Goal: Information Seeking & Learning: Learn about a topic

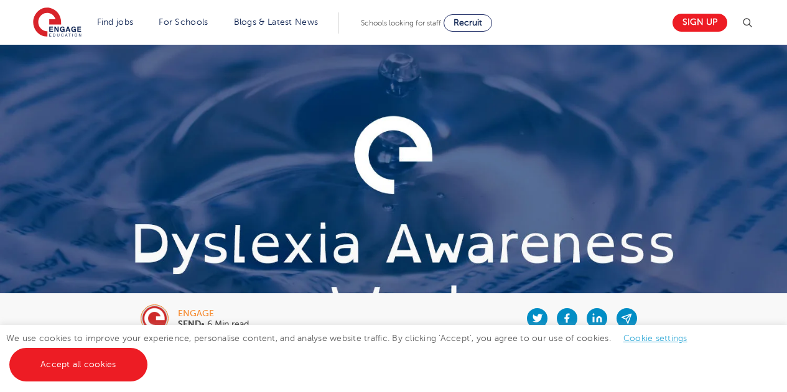
scroll to position [2430, 0]
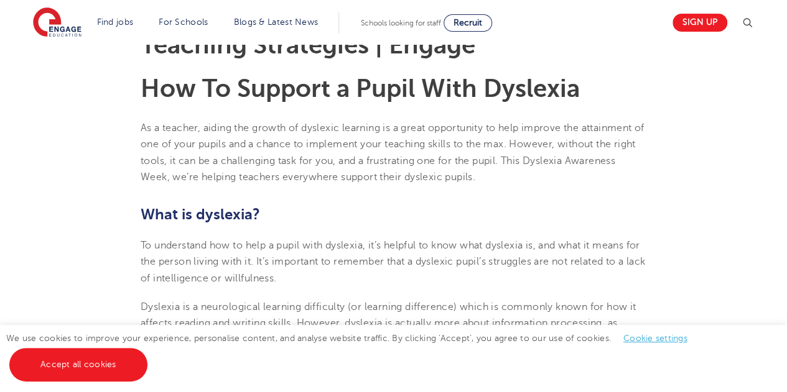
scroll to position [381, 0]
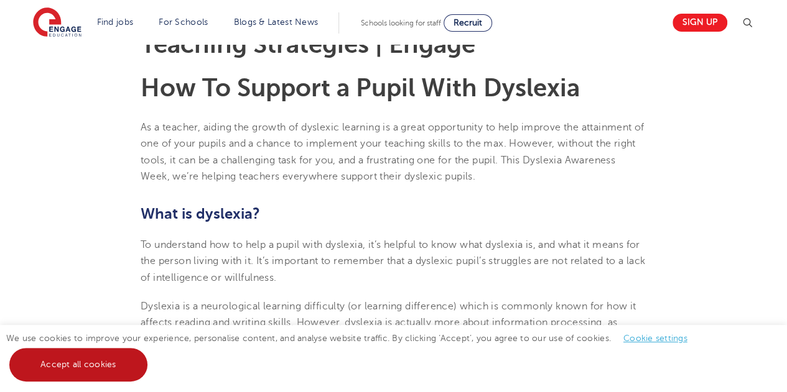
click at [113, 361] on link "Accept all cookies" at bounding box center [78, 365] width 138 height 34
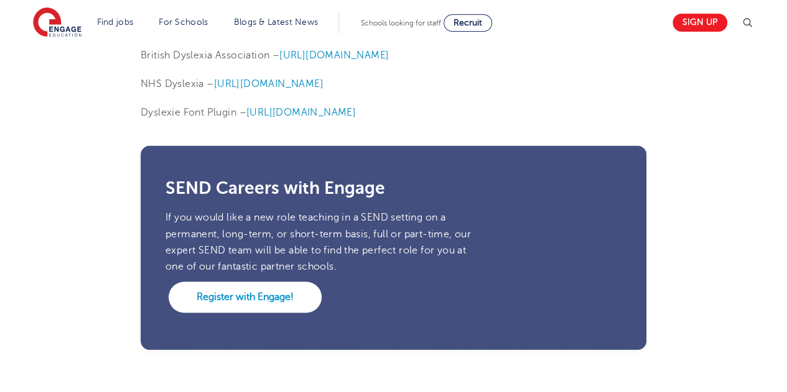
scroll to position [3252, 0]
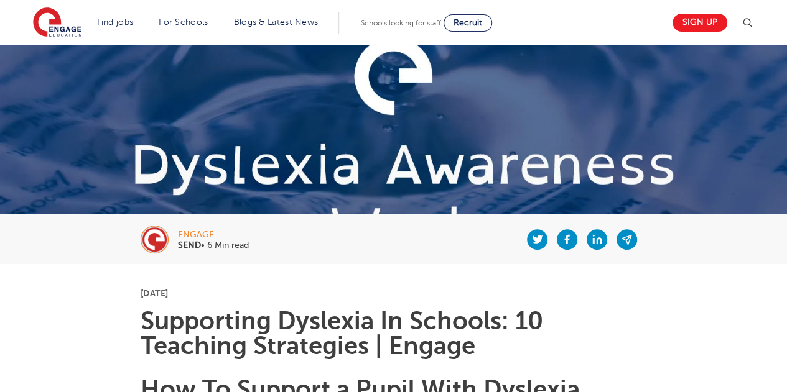
scroll to position [260, 0]
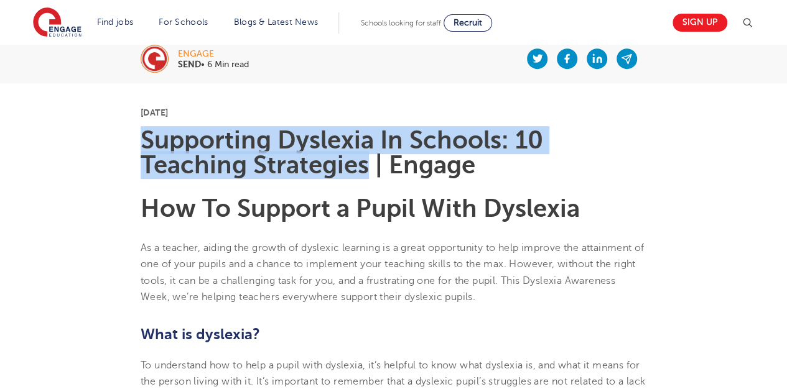
drag, startPoint x: 141, startPoint y: 139, endPoint x: 366, endPoint y: 163, distance: 227.0
click at [366, 163] on h1 "Supporting Dyslexia In Schools: 10 Teaching Strategies | Engage" at bounding box center [394, 153] width 506 height 50
copy h1 "Supporting Dyslexia In Schools: 10 Teaching Strategies"
